Goal: Task Accomplishment & Management: Complete application form

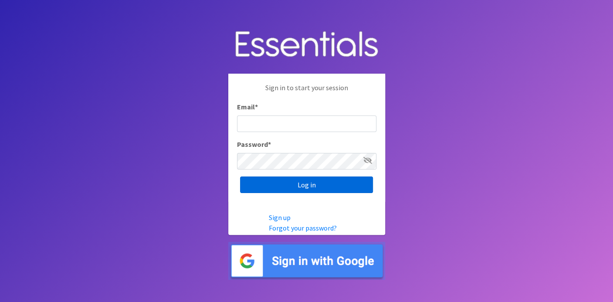
type input "[EMAIL_ADDRESS][DOMAIN_NAME]"
click at [329, 186] on input "Log in" at bounding box center [306, 184] width 133 height 17
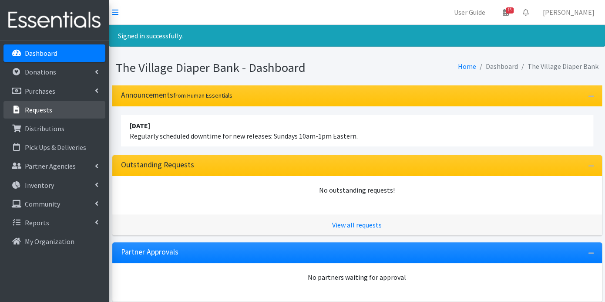
click at [37, 108] on p "Requests" at bounding box center [38, 109] width 27 height 9
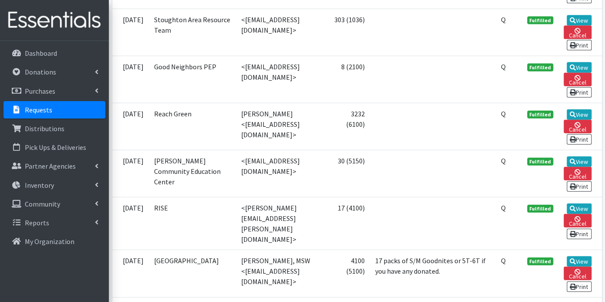
scroll to position [967, 0]
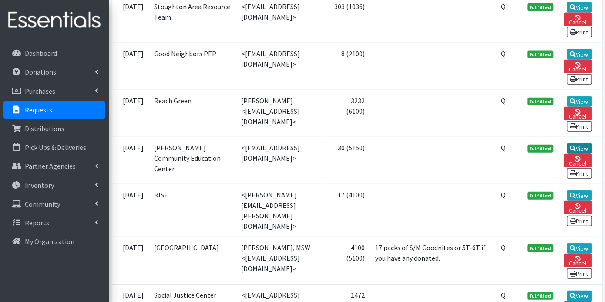
click at [581, 144] on link "View" at bounding box center [579, 148] width 25 height 10
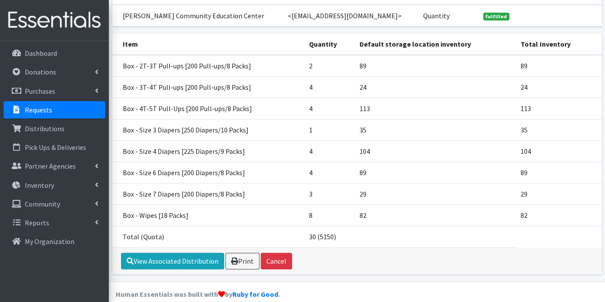
scroll to position [113, 0]
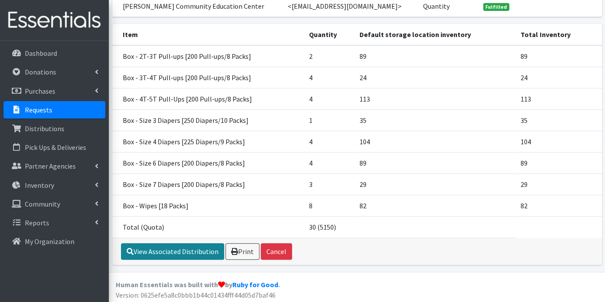
click at [173, 250] on link "View Associated Distribution" at bounding box center [172, 251] width 103 height 17
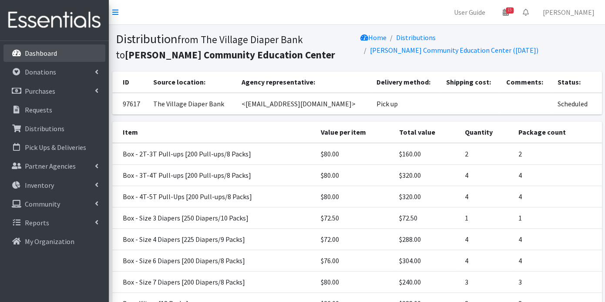
click at [50, 49] on p "Dashboard" at bounding box center [41, 53] width 32 height 9
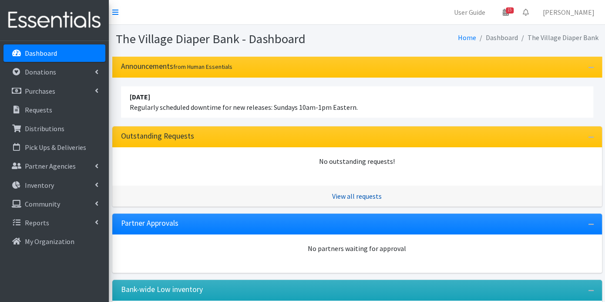
click at [357, 196] on link "View all requests" at bounding box center [357, 196] width 50 height 9
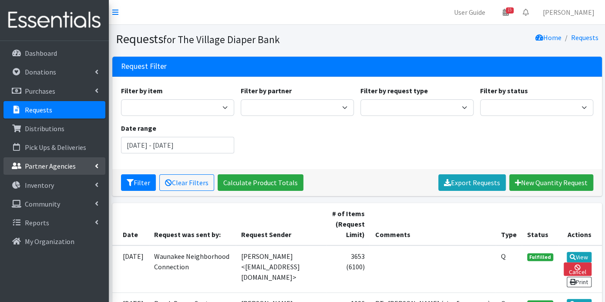
click at [64, 169] on p "Partner Agencies" at bounding box center [50, 166] width 51 height 9
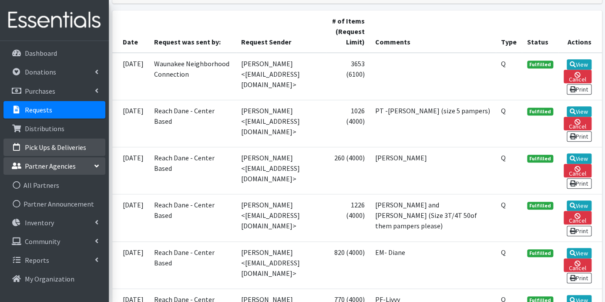
scroll to position [193, 0]
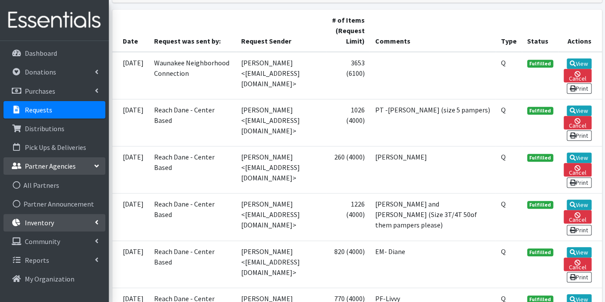
click at [39, 219] on p "Inventory" at bounding box center [39, 222] width 29 height 9
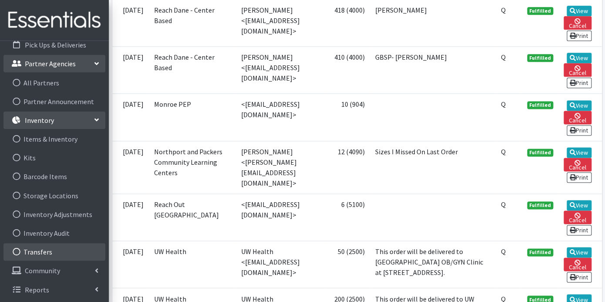
scroll to position [532, 0]
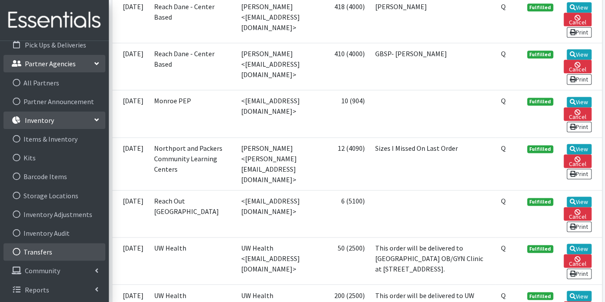
click at [38, 249] on link "Transfers" at bounding box center [54, 251] width 102 height 17
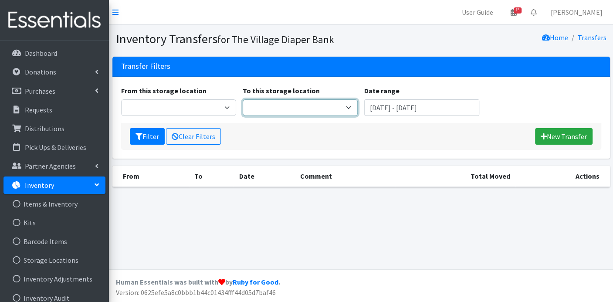
click at [348, 106] on select "To this storage location" at bounding box center [300, 107] width 115 height 17
click at [260, 110] on select "To this storage location" at bounding box center [300, 107] width 115 height 17
click at [351, 106] on select "To this storage location" at bounding box center [300, 107] width 115 height 17
click at [243, 99] on select "To this storage location" at bounding box center [300, 107] width 115 height 17
click at [274, 104] on select "To this storage location" at bounding box center [300, 107] width 115 height 17
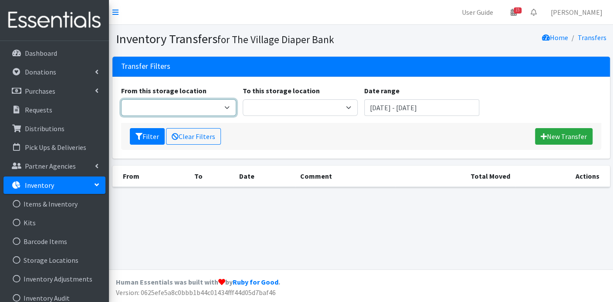
click at [135, 107] on select "From this storage location" at bounding box center [178, 107] width 115 height 17
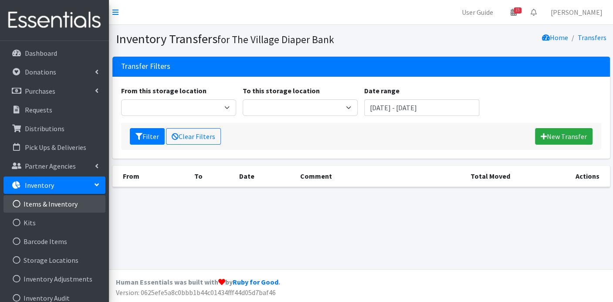
click at [46, 205] on link "Items & Inventory" at bounding box center [54, 203] width 102 height 17
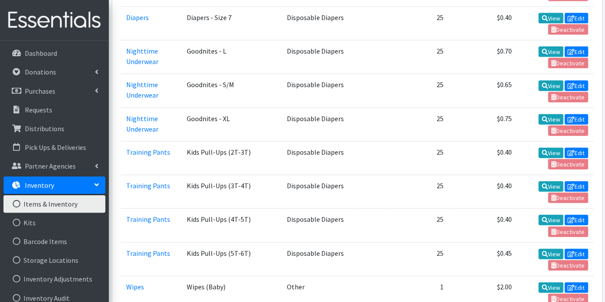
scroll to position [967, 0]
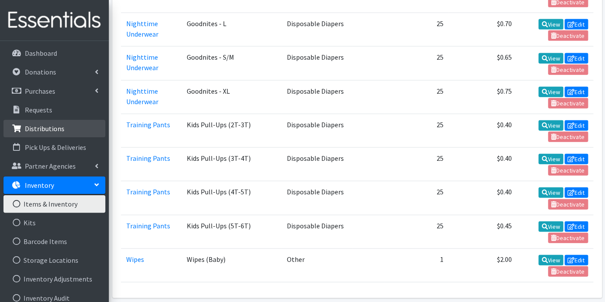
click at [56, 130] on p "Distributions" at bounding box center [45, 128] width 40 height 9
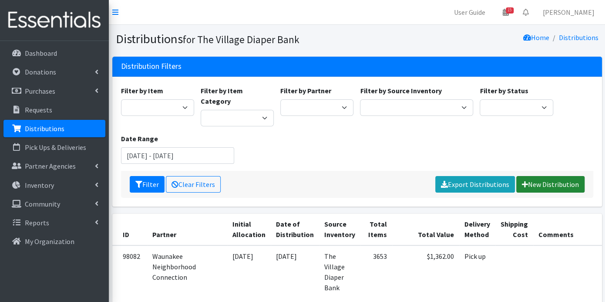
click at [537, 176] on link "New Distribution" at bounding box center [550, 184] width 68 height 17
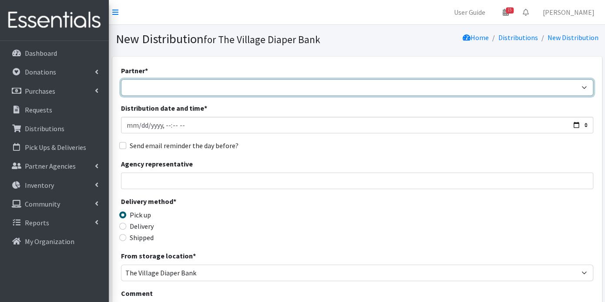
click at [158, 87] on select "[PERSON_NAME] PEP [PERSON_NAME] Prairie Needs Network ConnectRx Culturally Root…" at bounding box center [357, 87] width 472 height 17
select select "3933"
click at [121, 79] on select "[PERSON_NAME] PEP [PERSON_NAME] Prairie Needs Network ConnectRx Culturally Root…" at bounding box center [357, 87] width 472 height 17
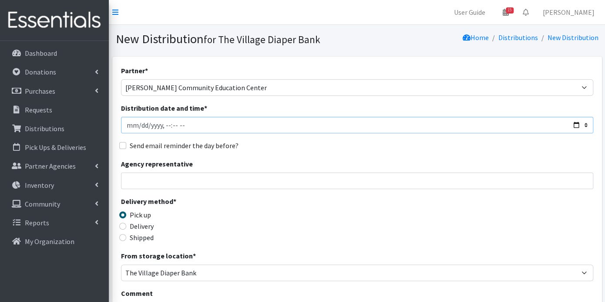
click at [142, 124] on input "Distribution date and time *" at bounding box center [357, 125] width 472 height 17
click at [124, 146] on input "Send email reminder the day before?" at bounding box center [122, 145] width 7 height 7
checkbox input "true"
click at [175, 181] on input "Agency representative" at bounding box center [357, 180] width 472 height 17
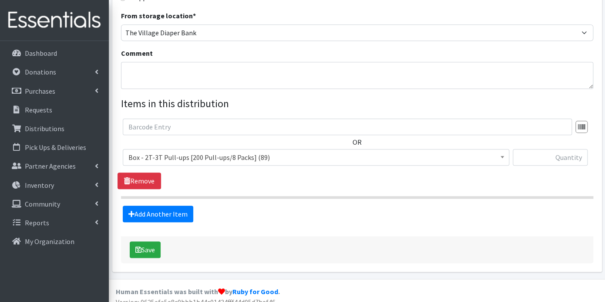
scroll to position [242, 0]
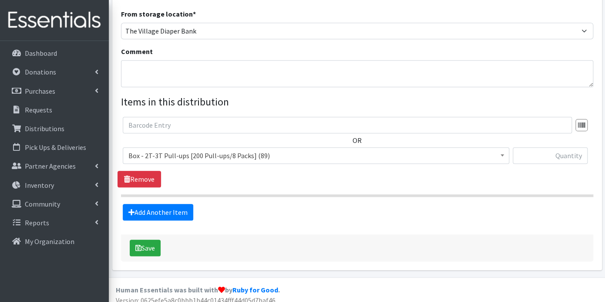
click at [505, 154] on span at bounding box center [502, 154] width 9 height 13
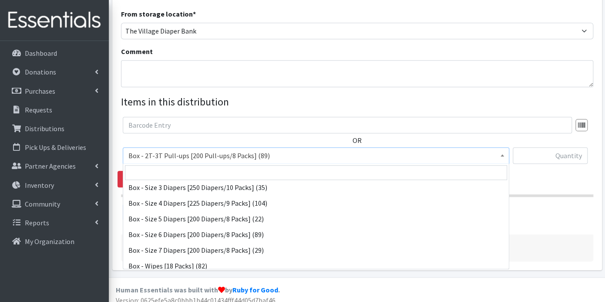
scroll to position [97, 0]
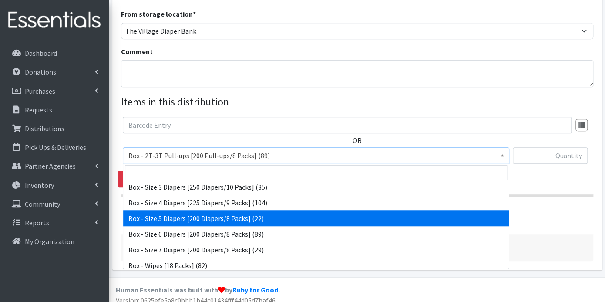
select select "14394"
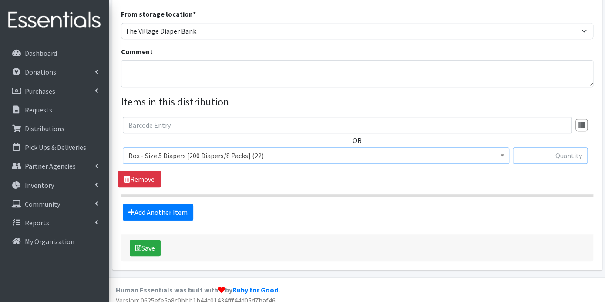
click at [552, 156] on input "text" at bounding box center [550, 155] width 75 height 17
type input "4"
click at [420, 221] on form "Partner * [PERSON_NAME] PEP [PERSON_NAME] Prairie Needs Network ConnectRx Cultu…" at bounding box center [357, 43] width 472 height 438
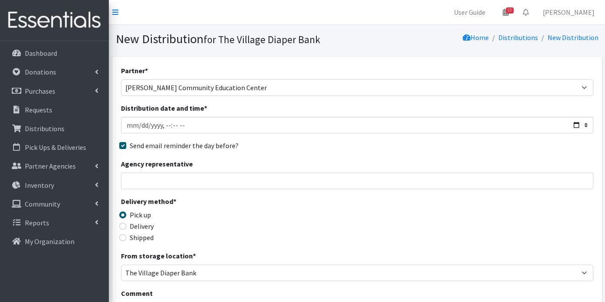
scroll to position [248, 0]
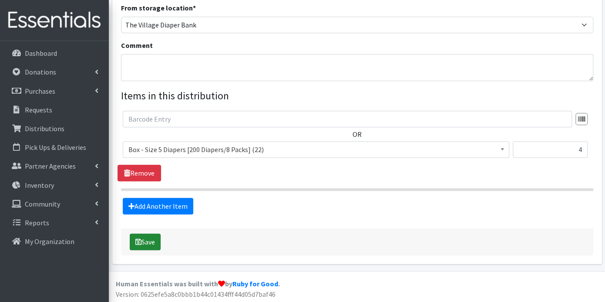
click at [150, 237] on button "Save" at bounding box center [145, 241] width 31 height 17
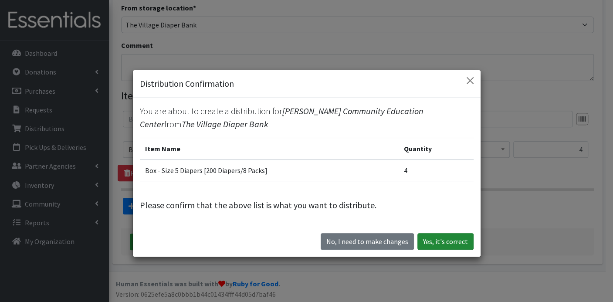
click at [436, 239] on button "Yes, it's correct" at bounding box center [445, 241] width 56 height 17
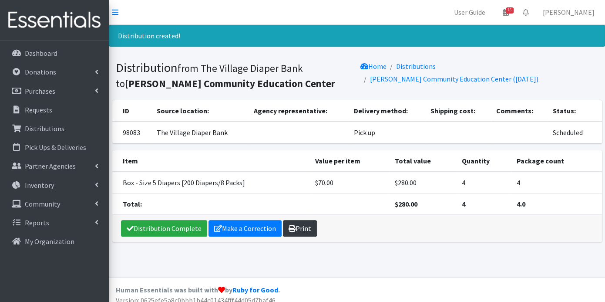
click at [300, 224] on link "Print" at bounding box center [300, 228] width 34 height 17
